Goal: Task Accomplishment & Management: Manage account settings

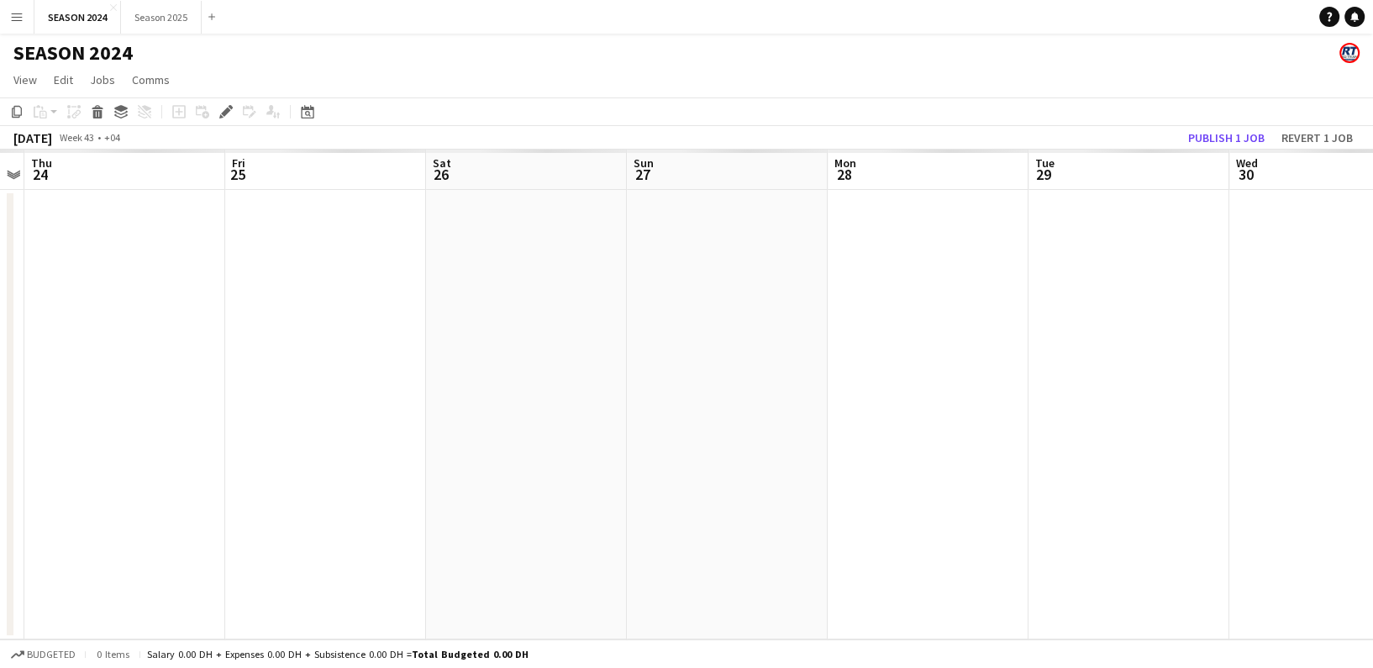
scroll to position [0, 578]
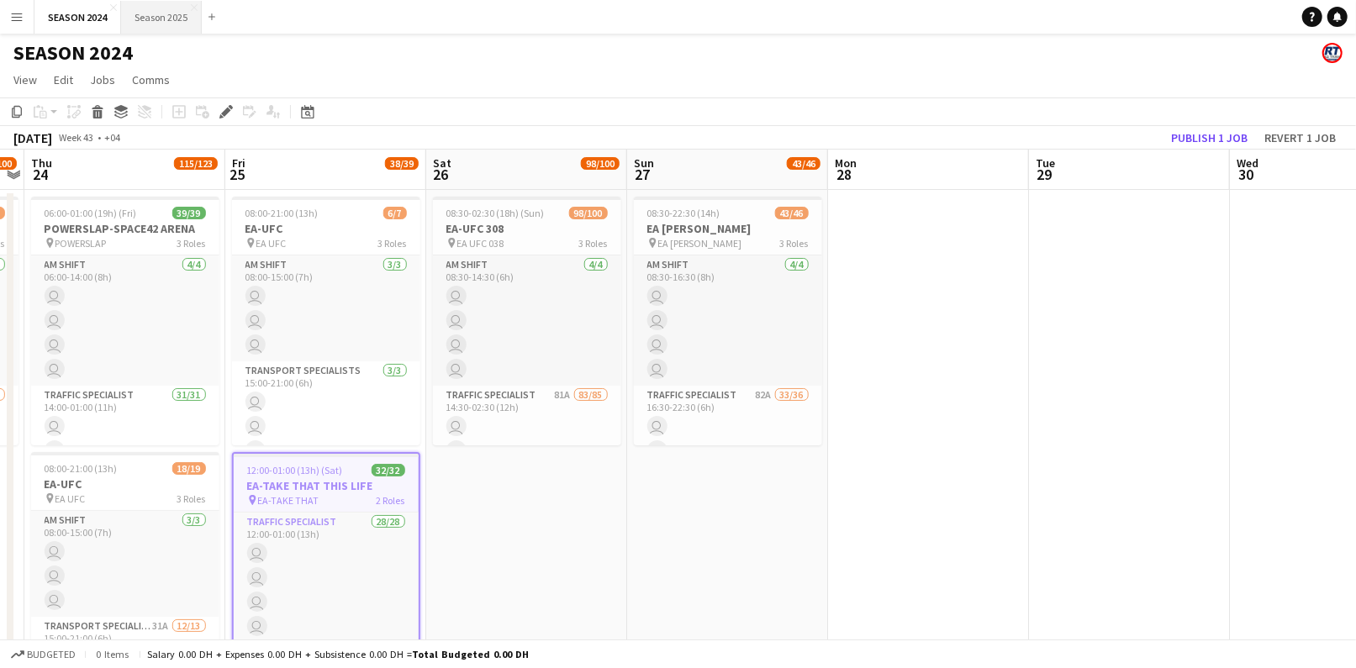
click at [129, 15] on button "Season 2025 Close" at bounding box center [161, 17] width 81 height 33
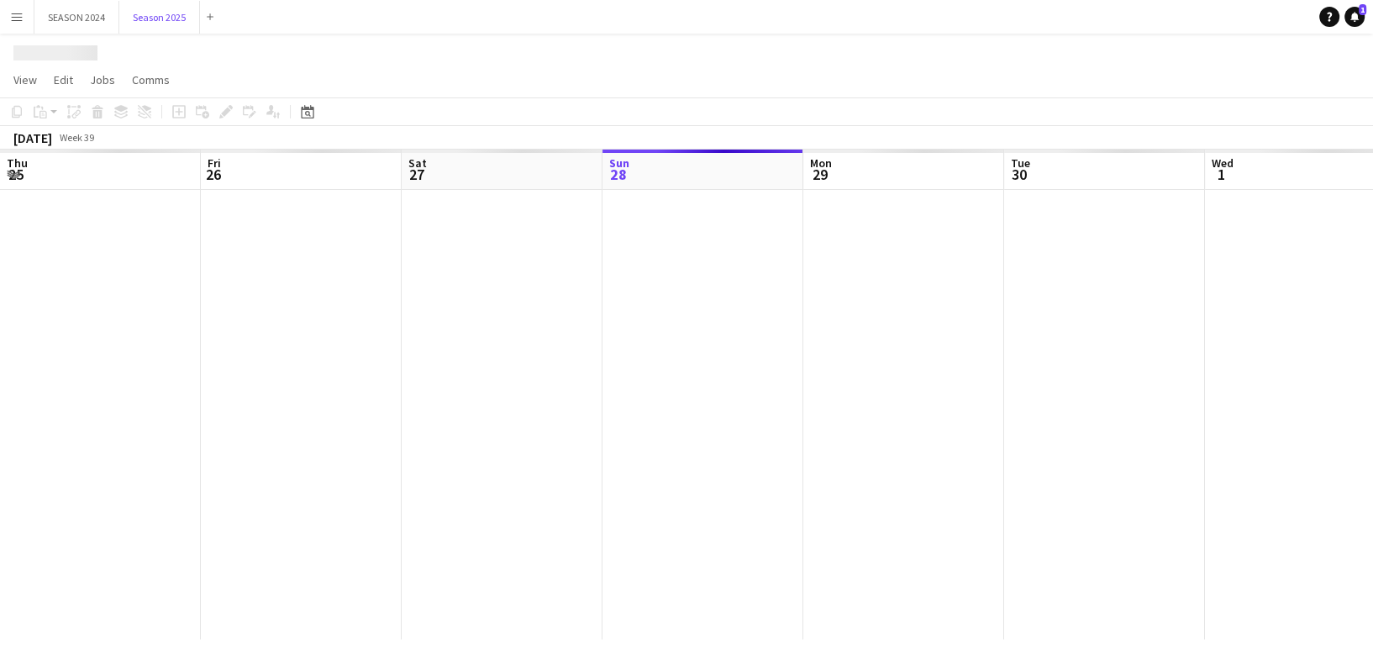
scroll to position [0, 402]
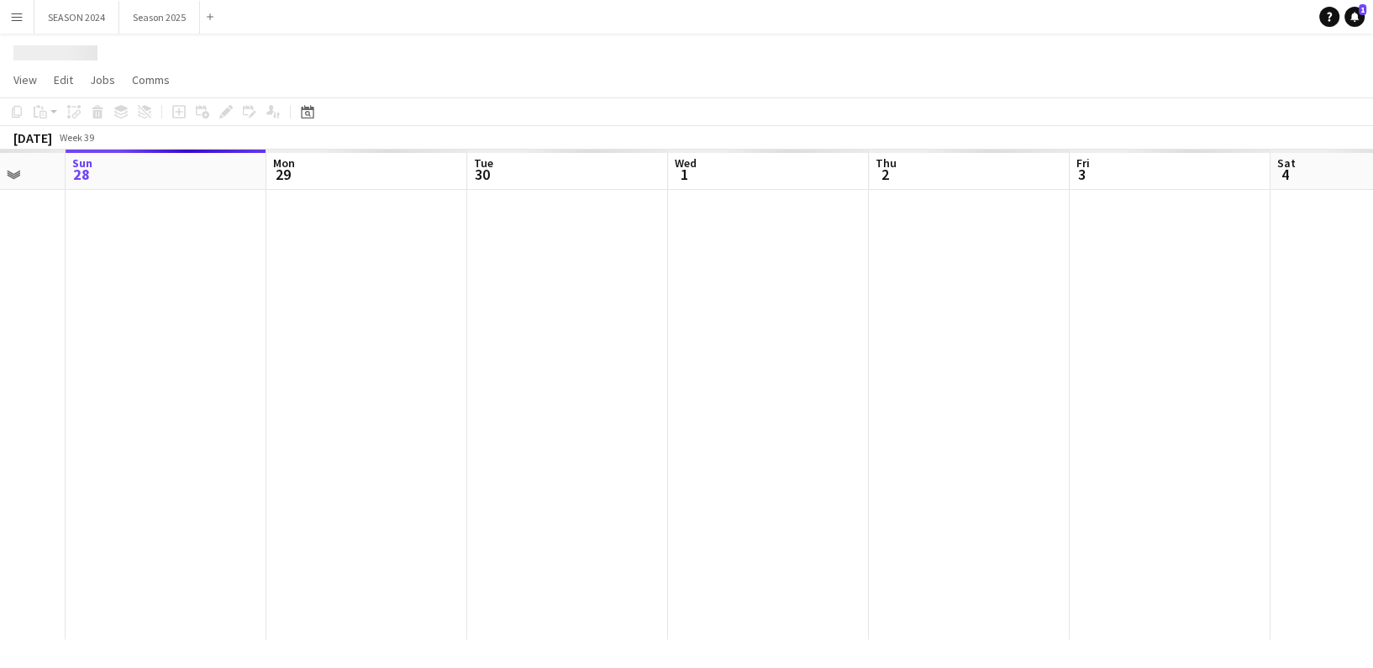
click at [795, 432] on app-calendar-viewport "Thu 25 Fri 26 Sat 27 Sun 28 Mon 29 Tue 30 Wed 1 Thu 2 Fri 3 Sat 4 Sun 5 Mon 6" at bounding box center [686, 395] width 1373 height 490
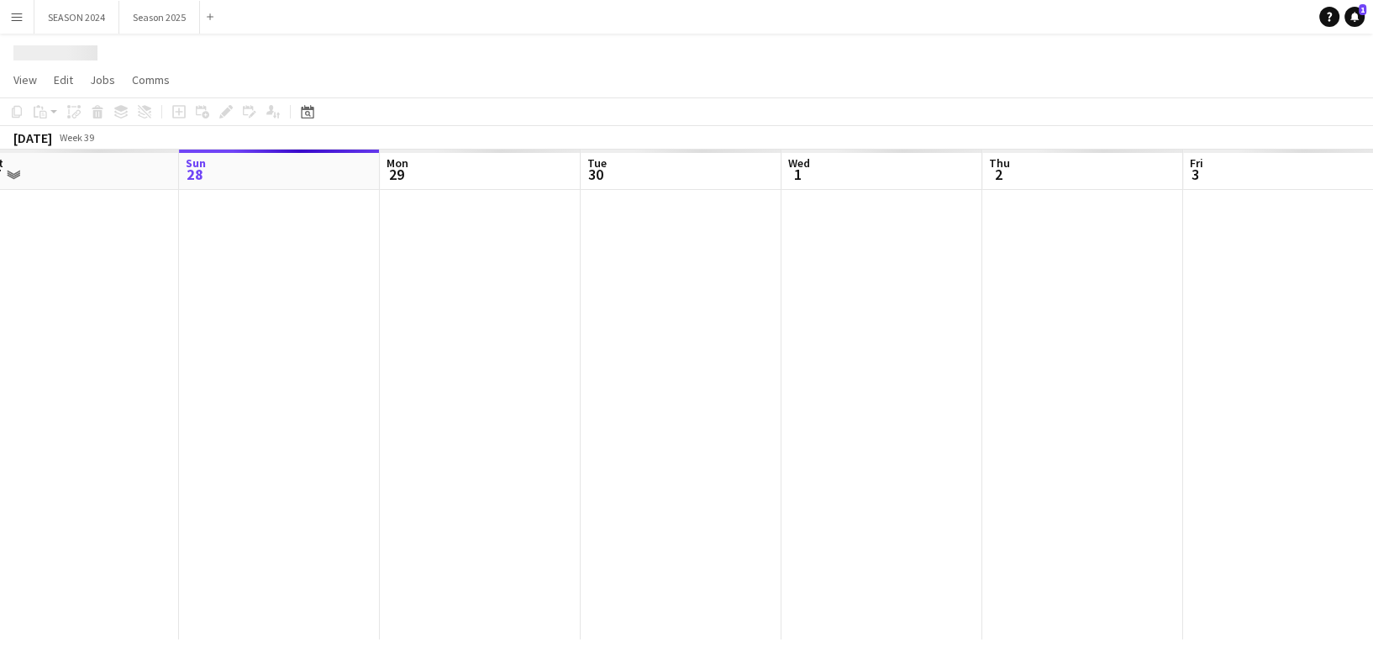
drag, startPoint x: 570, startPoint y: 396, endPoint x: 735, endPoint y: 399, distance: 165.6
click at [735, 399] on app-calendar-viewport "Thu 25 Fri 26 Sat 27 Sun 28 Mon 29 Tue 30 Wed 1 Thu 2 Fri 3 Sat 4 Sun 5 Mon 6" at bounding box center [686, 395] width 1373 height 490
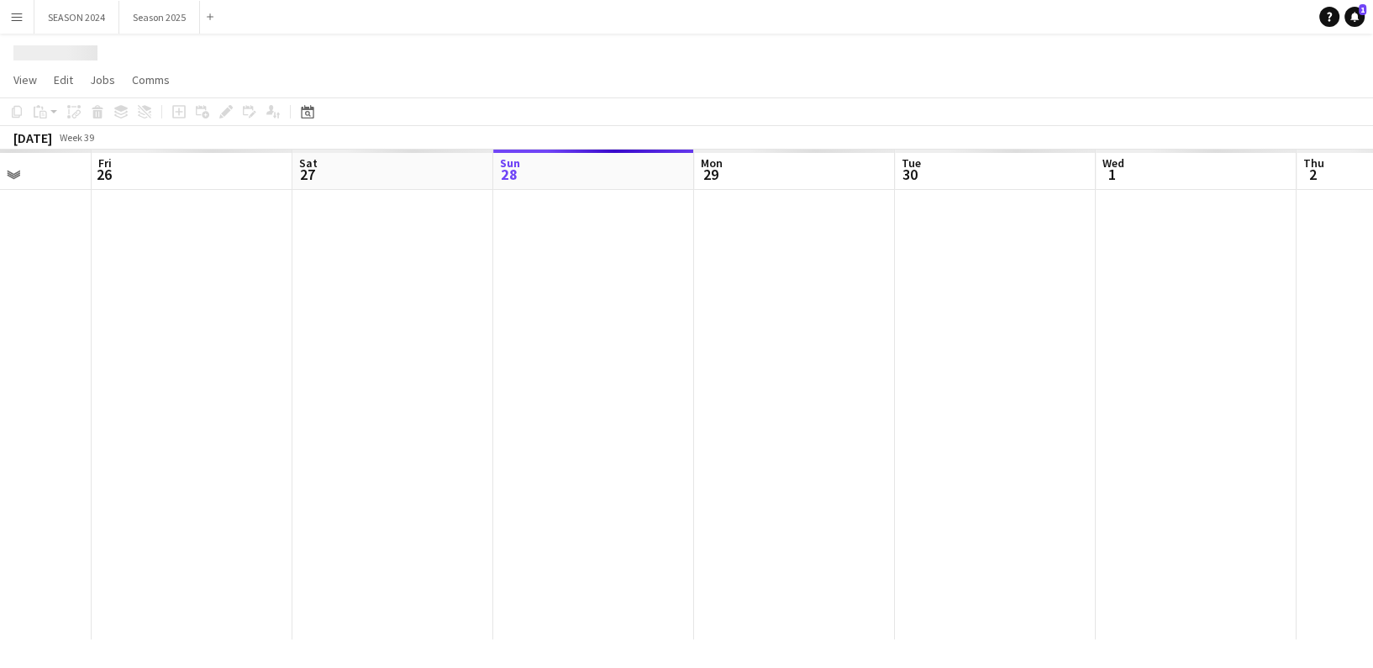
drag, startPoint x: 543, startPoint y: 414, endPoint x: 850, endPoint y: 373, distance: 309.4
click at [850, 373] on app-calendar-viewport "Tue 23 Wed 24 Thu 25 Fri 26 Sat 27 Sun 28 Mon 29 Tue 30 Wed 1 Thu 2 Fri 3 Sat 4" at bounding box center [686, 395] width 1373 height 490
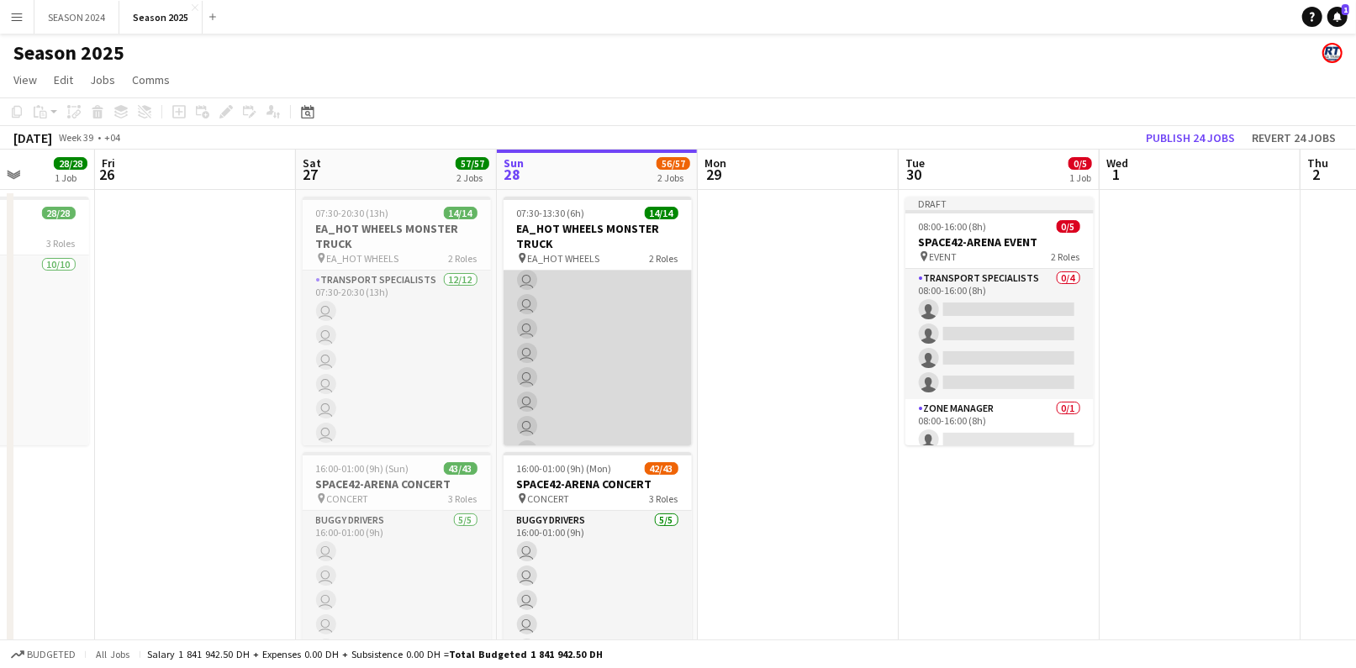
scroll to position [0, 0]
click at [655, 357] on app-card-role "Transport Specialists [DATE] 07:30-13:30 (6h) user user user user user user use…" at bounding box center [597, 433] width 188 height 325
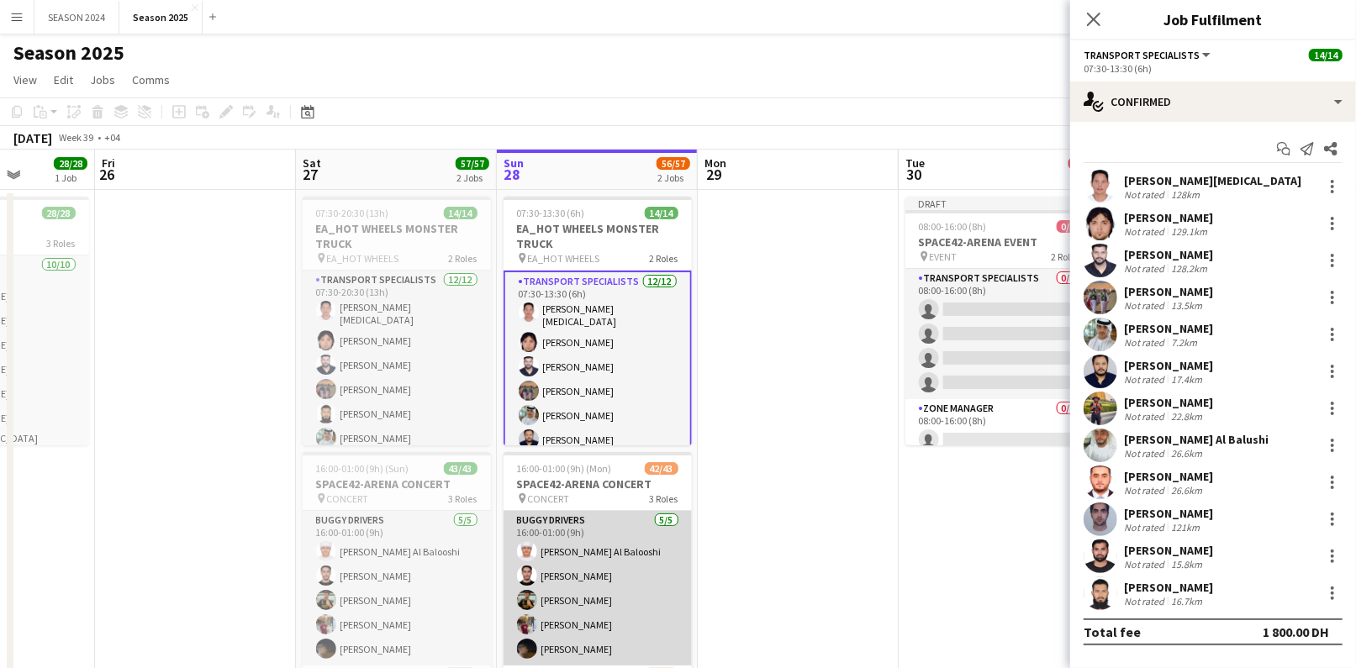
click at [609, 455] on app-card-role "BUGGY DRIVERS [DATE] 16:00-01:00 (9h) [PERSON_NAME] Al Balooshi [PERSON_NAME] […" at bounding box center [597, 588] width 188 height 155
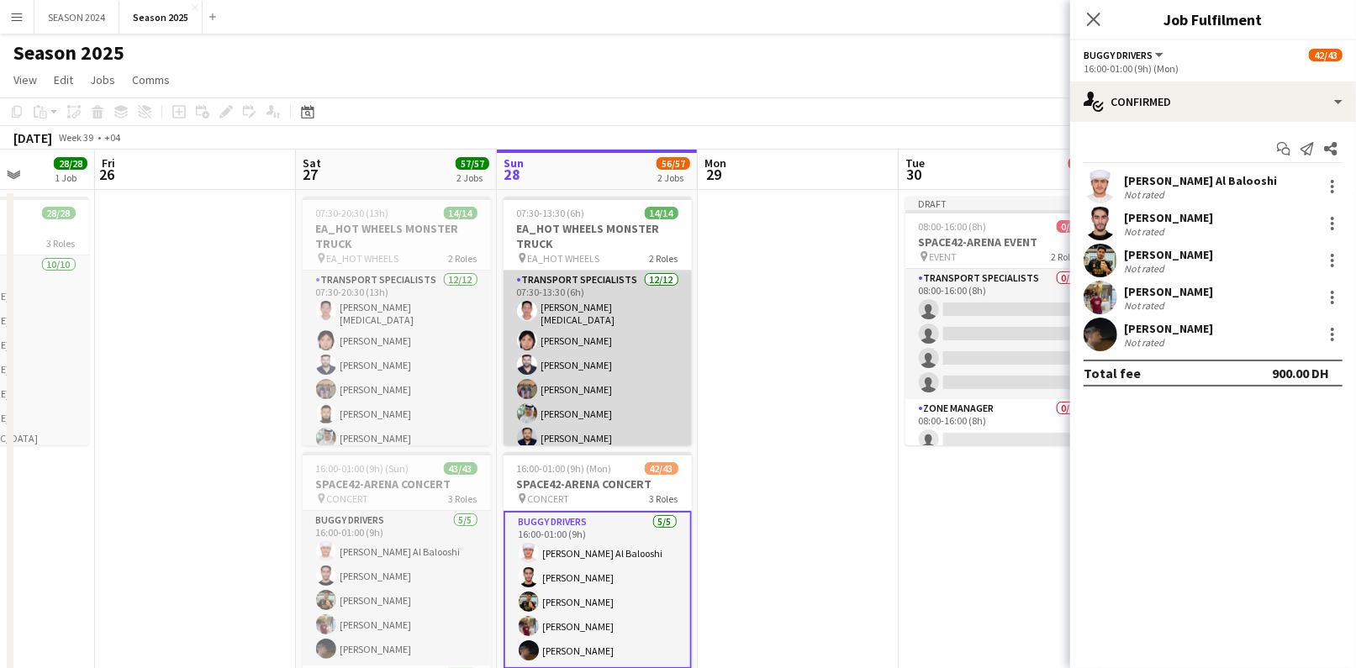
click at [600, 386] on app-card-role "Transport Specialists [DATE] 07:30-13:30 (6h) [PERSON_NAME][MEDICAL_DATA] [PERS…" at bounding box center [597, 436] width 188 height 330
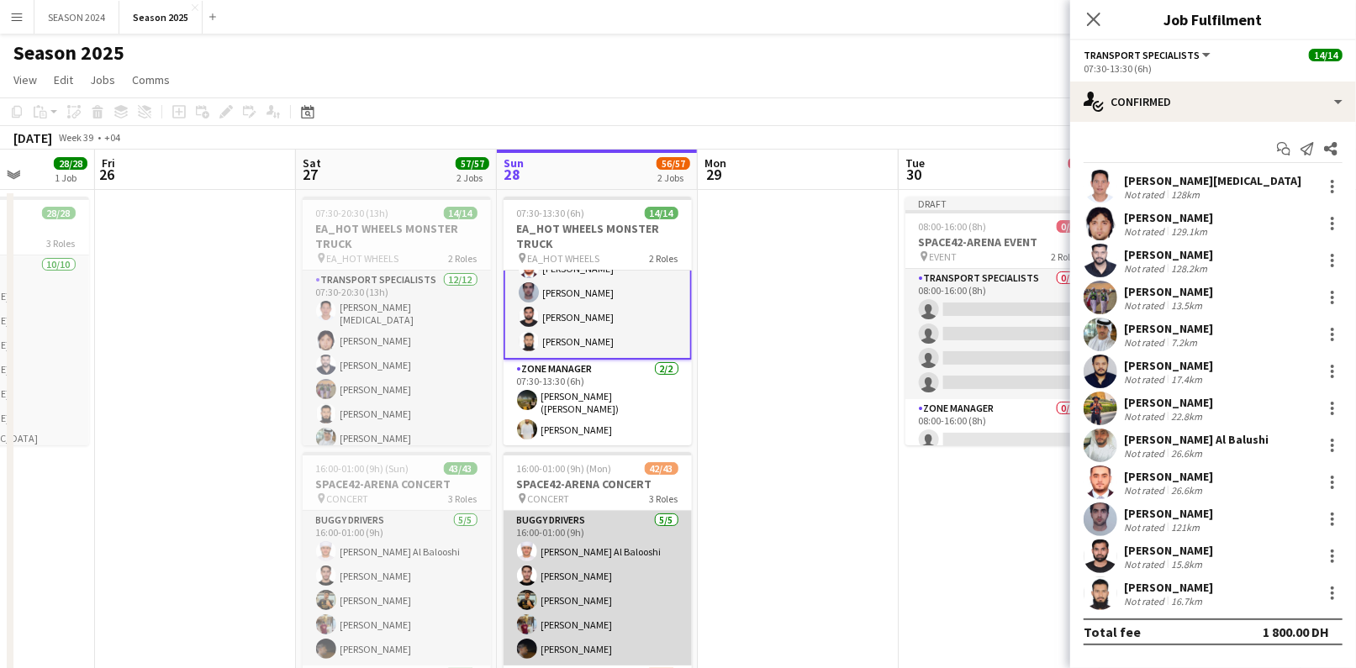
click at [577, 455] on app-card-role "BUGGY DRIVERS [DATE] 16:00-01:00 (9h) [PERSON_NAME] Al Balooshi [PERSON_NAME] […" at bounding box center [597, 588] width 188 height 155
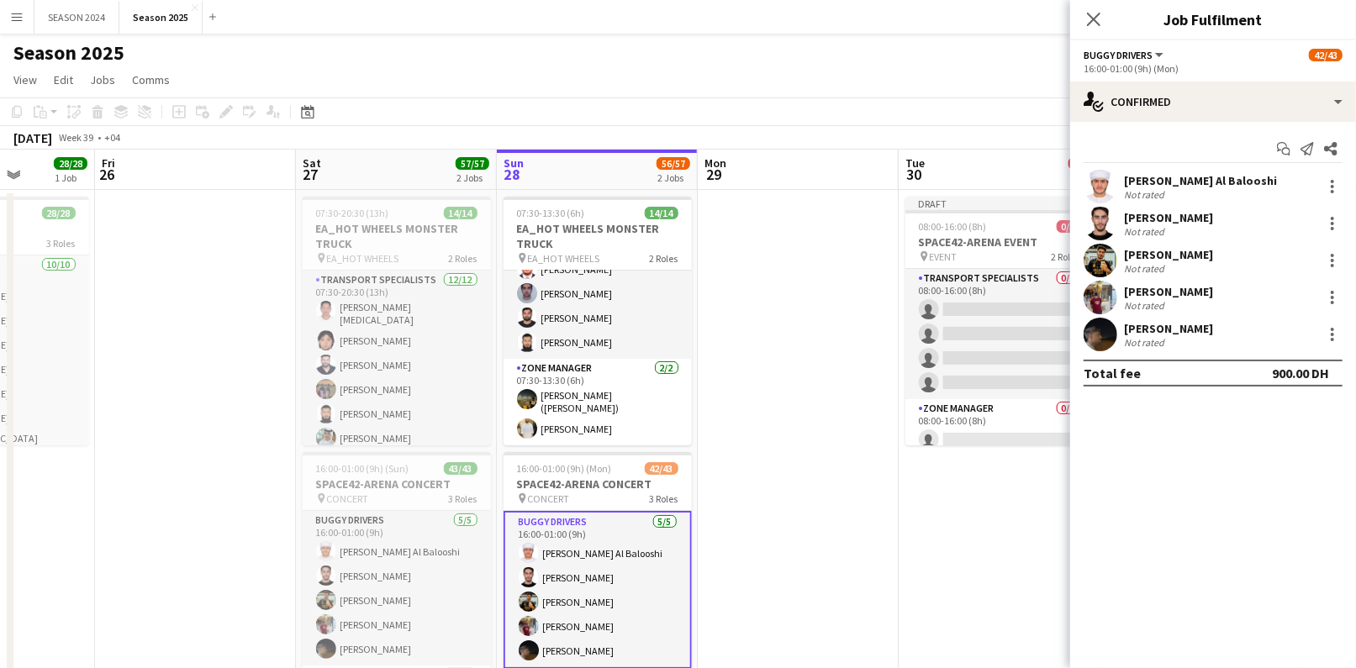
scroll to position [242, 0]
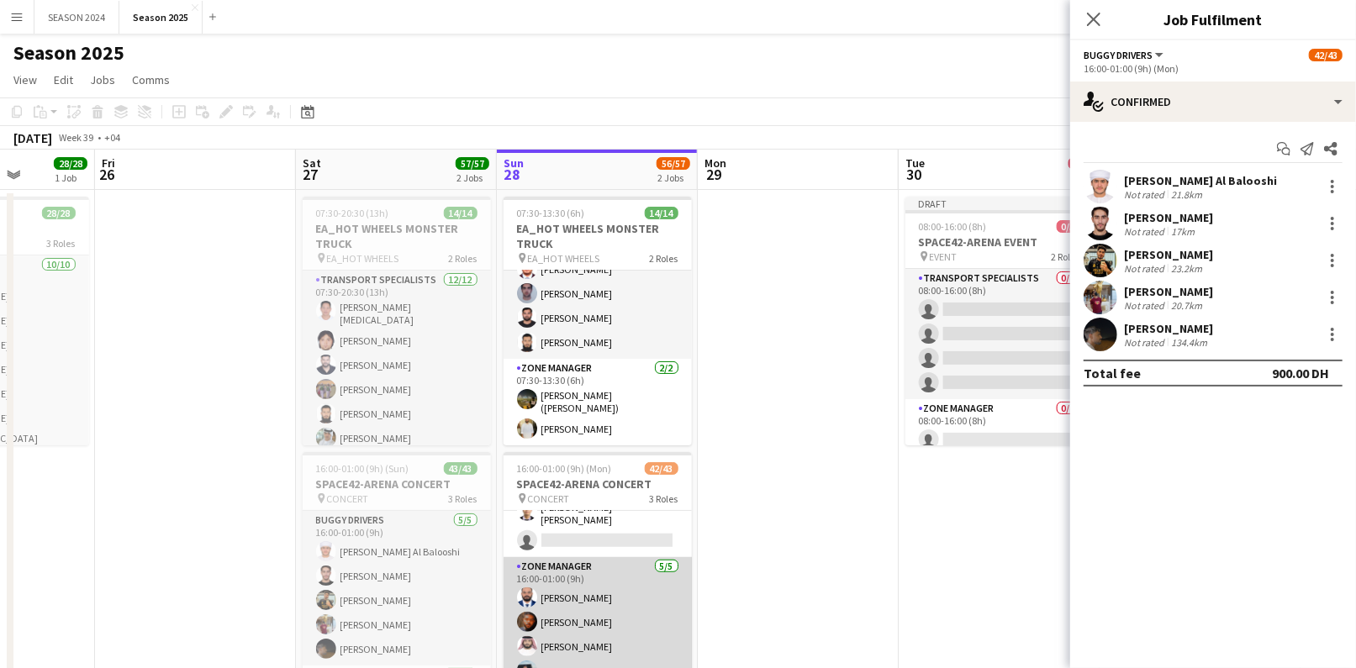
click at [583, 455] on app-card-role "Zone Manager [DATE] 16:00-01:00 (9h) [PERSON_NAME] [PERSON_NAME] [PERSON_NAME] …" at bounding box center [597, 634] width 188 height 155
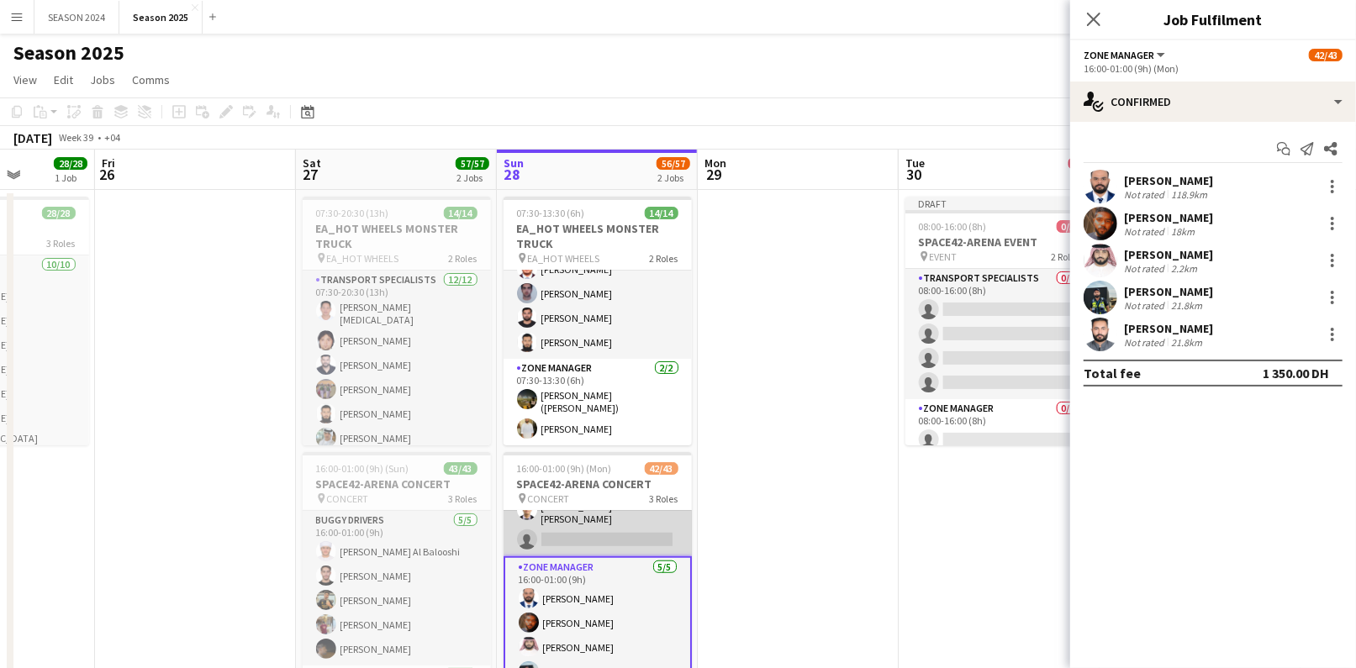
click at [592, 455] on app-card-role "Transport Specialists 149A 32/33 16:00-01:00 (9h) [PERSON_NAME] [PERSON_NAME] […" at bounding box center [597, 127] width 188 height 857
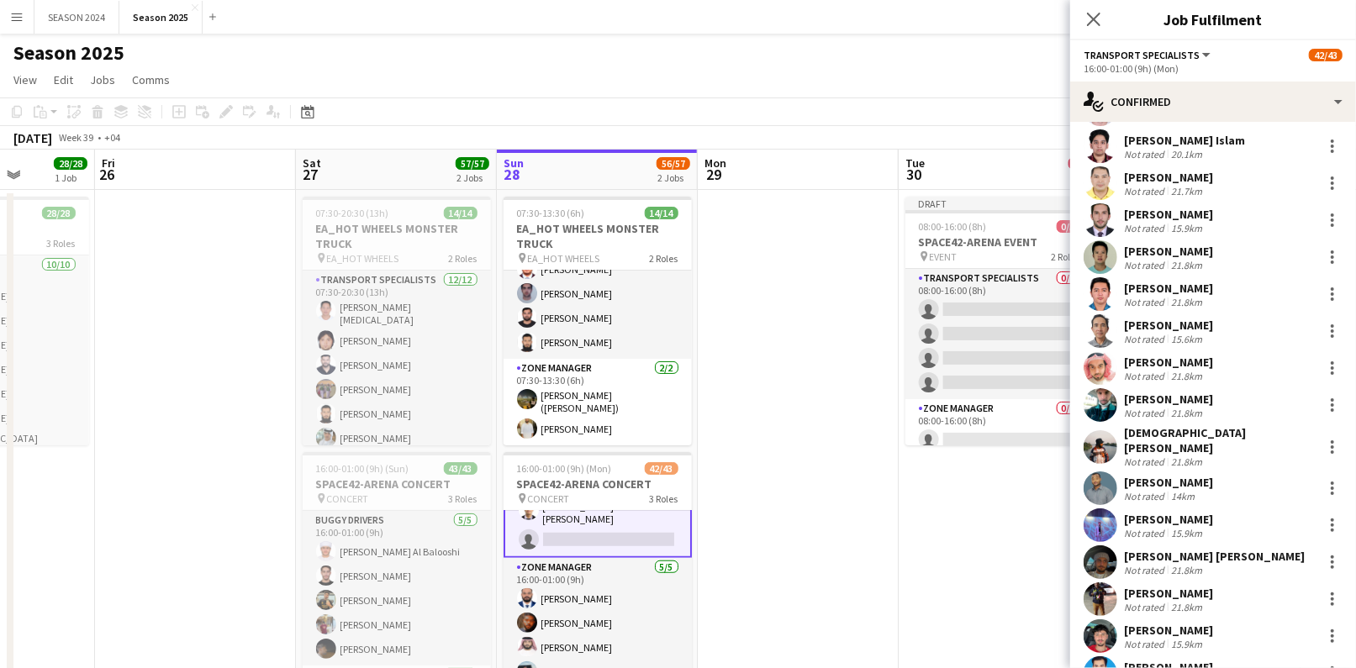
scroll to position [430, 0]
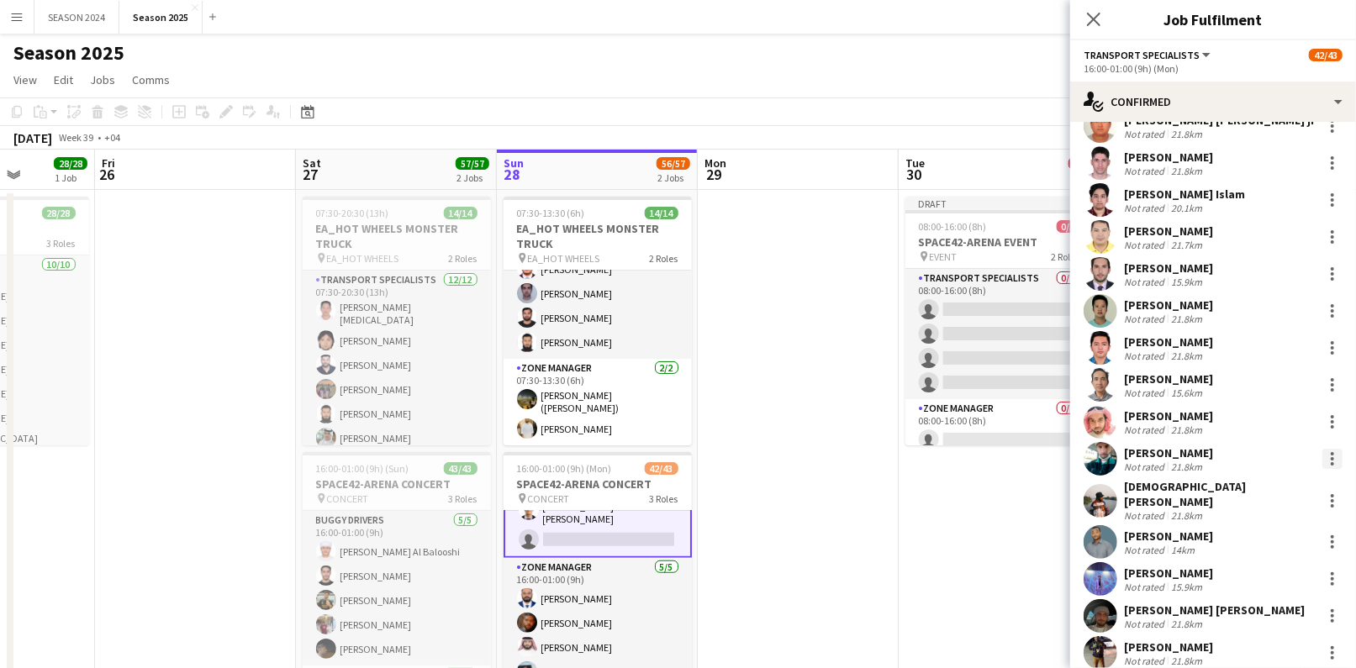
click at [935, 455] on div at bounding box center [1332, 459] width 20 height 20
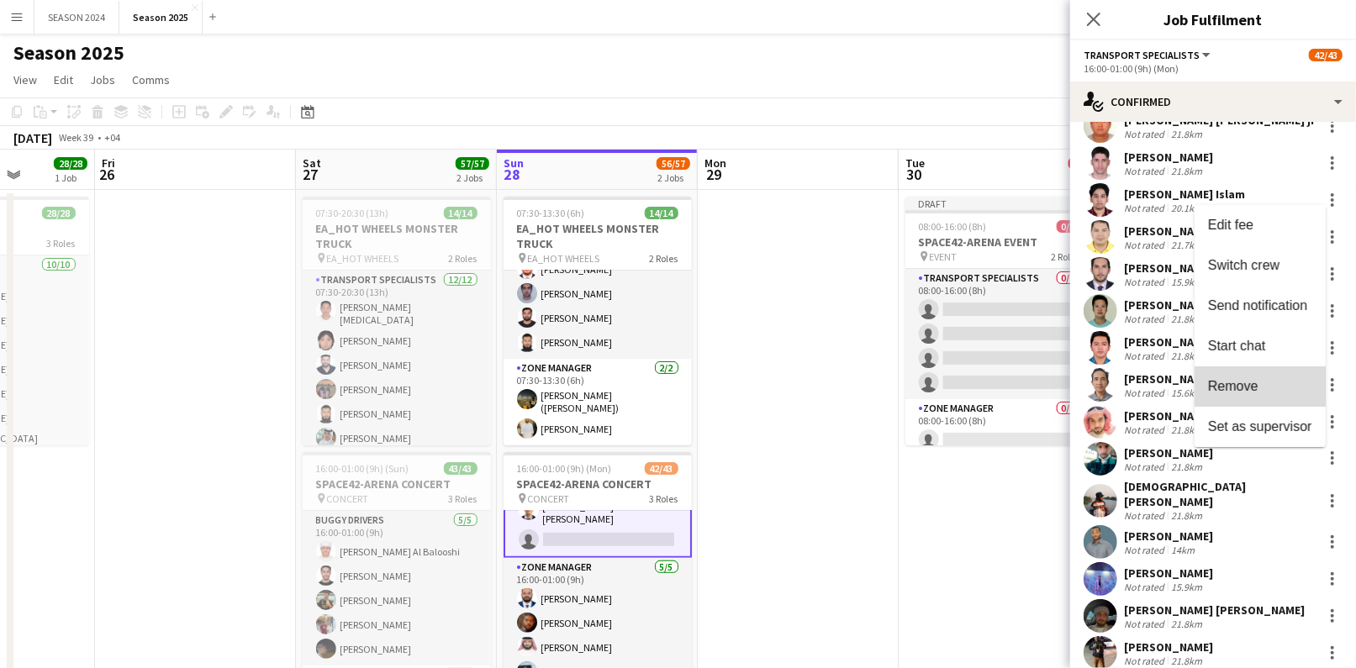
click at [935, 377] on button "Remove" at bounding box center [1259, 386] width 131 height 40
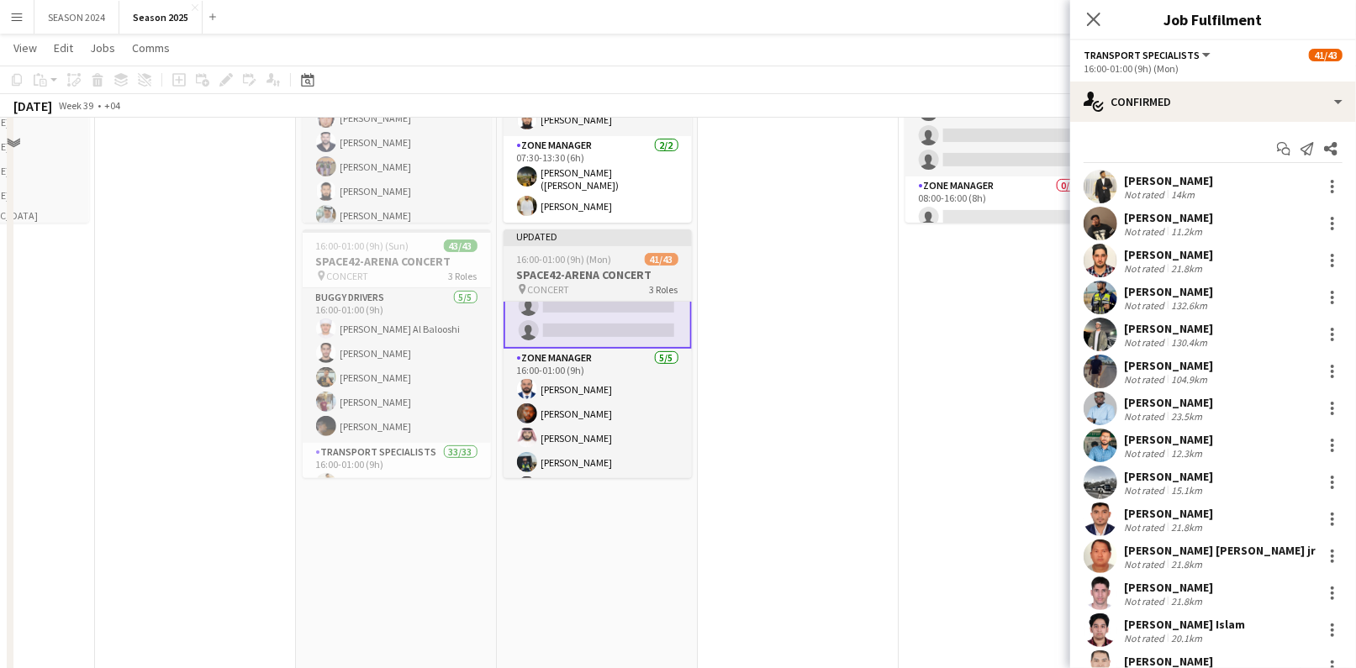
scroll to position [305, 0]
